Goal: Find specific page/section: Find specific page/section

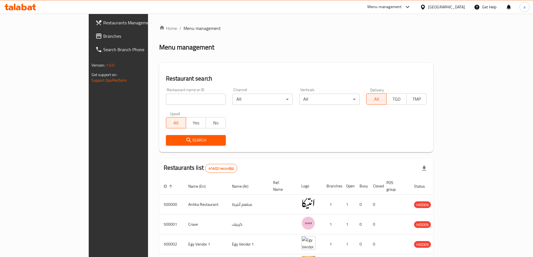
click at [456, 10] on div "[GEOGRAPHIC_DATA]" at bounding box center [442, 6] width 54 height 13
click at [428, 4] on div at bounding box center [424, 7] width 8 height 6
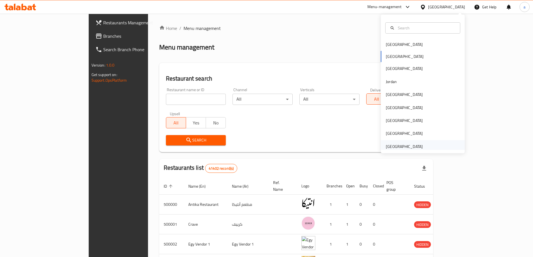
click at [410, 144] on div "[GEOGRAPHIC_DATA]" at bounding box center [404, 146] width 37 height 6
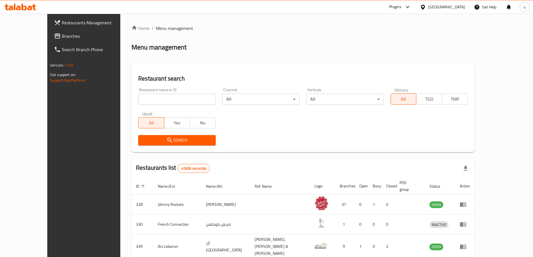
click at [62, 39] on span "Branches" at bounding box center [97, 36] width 70 height 7
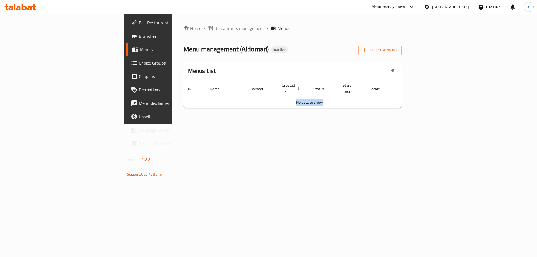
drag, startPoint x: 300, startPoint y: 95, endPoint x: 364, endPoint y: 94, distance: 64.3
click at [364, 97] on td "No data to show" at bounding box center [309, 102] width 252 height 11
click at [319, 123] on div "Home / Restaurants management / Menus Menu management ( Aldomari ) Inactive Add…" at bounding box center [292, 69] width 241 height 110
